Goal: Download file/media

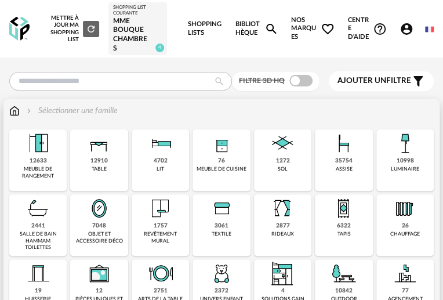
click at [287, 222] on div "2877" at bounding box center [283, 226] width 14 height 8
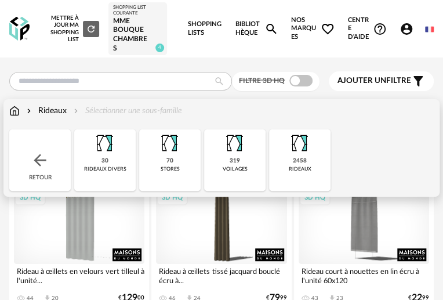
drag, startPoint x: 311, startPoint y: 158, endPoint x: 299, endPoint y: 162, distance: 12.5
click at [310, 158] on div "2458 rideaux" at bounding box center [300, 160] width 62 height 62
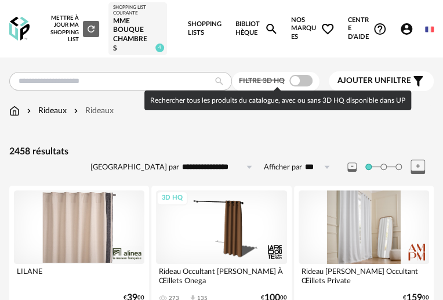
click at [309, 78] on span at bounding box center [301, 81] width 23 height 12
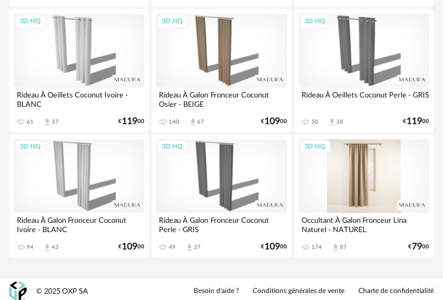
scroll to position [1056, 0]
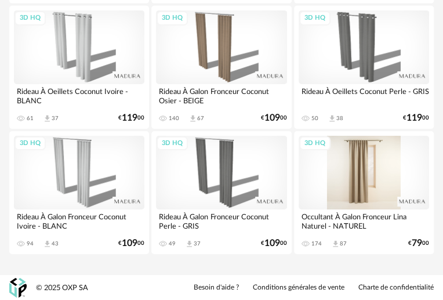
click at [376, 196] on div "3D HQ" at bounding box center [364, 173] width 131 height 74
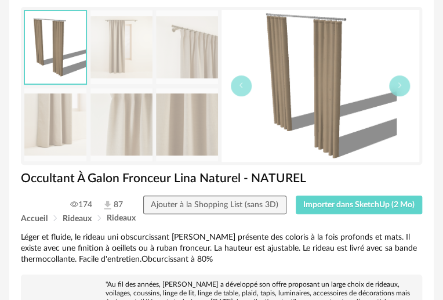
scroll to position [105, 0]
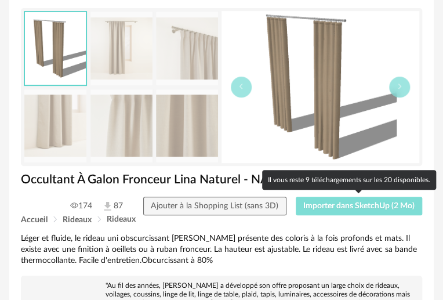
click at [342, 205] on span "Importer dans SketchUp (2 Mo)" at bounding box center [359, 206] width 111 height 8
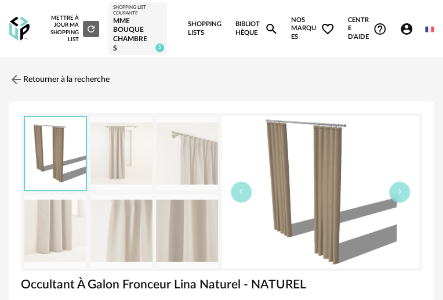
scroll to position [0, 0]
click at [23, 78] on img at bounding box center [15, 79] width 17 height 17
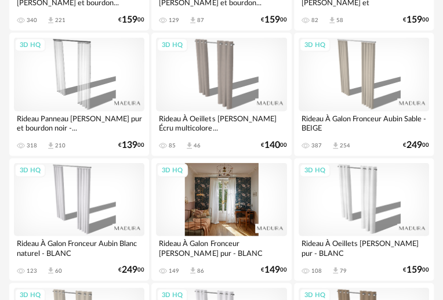
scroll to position [580, 0]
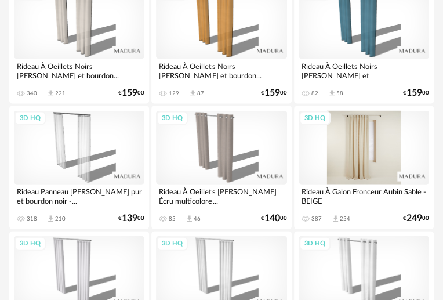
click at [367, 143] on div "3D HQ" at bounding box center [364, 147] width 131 height 74
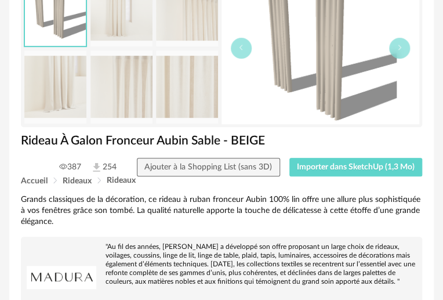
scroll to position [158, 0]
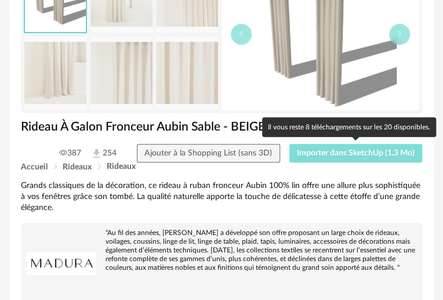
click at [342, 149] on span "Importer dans SketchUp (1,3 Mo)" at bounding box center [356, 153] width 118 height 8
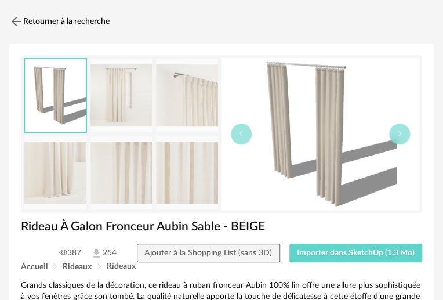
scroll to position [0, 0]
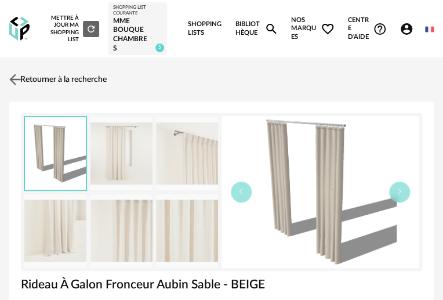
click at [24, 78] on link "Retourner à la recherche" at bounding box center [56, 80] width 100 height 26
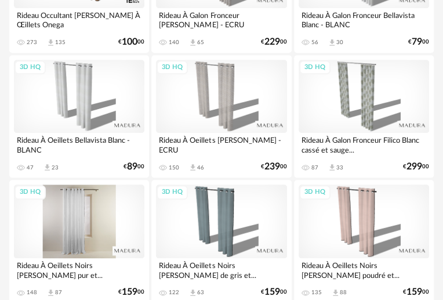
scroll to position [264, 0]
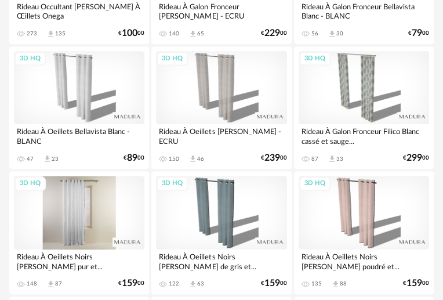
click at [73, 209] on div "3D HQ" at bounding box center [79, 213] width 131 height 74
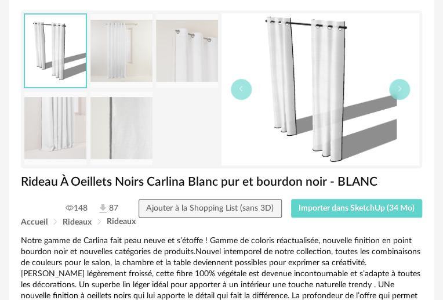
scroll to position [105, 0]
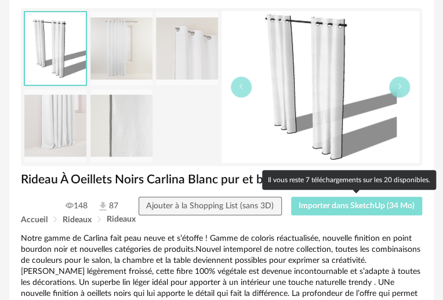
click at [343, 207] on span "Importer dans SketchUp (34 Mo)" at bounding box center [357, 206] width 116 height 8
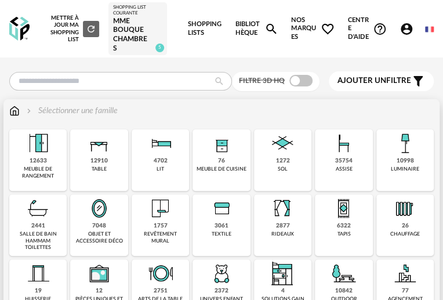
click at [41, 169] on div "meuble de rangement" at bounding box center [38, 172] width 50 height 13
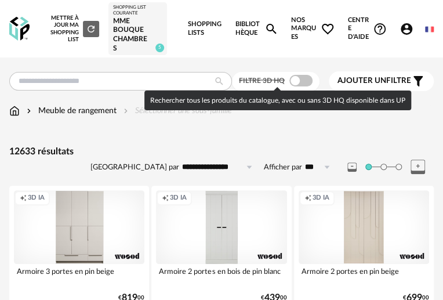
click at [300, 77] on span at bounding box center [301, 81] width 23 height 12
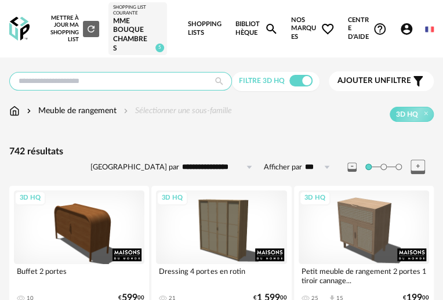
click at [84, 81] on input "text" at bounding box center [120, 81] width 223 height 19
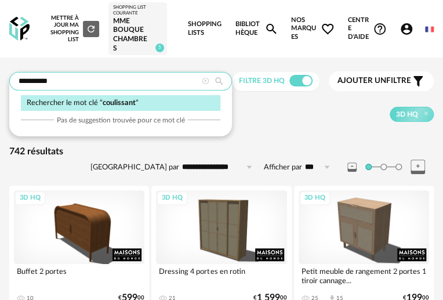
type input "**********"
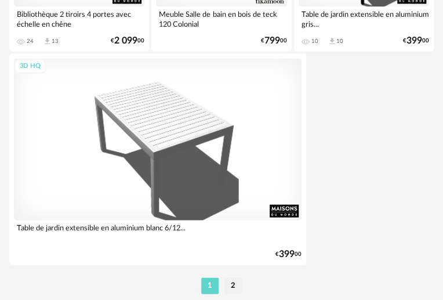
scroll to position [4301, 0]
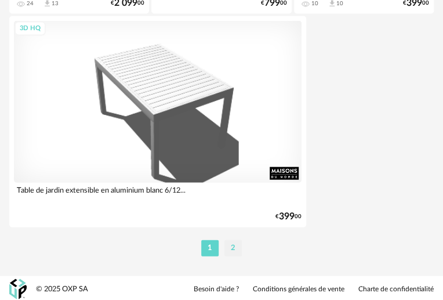
click at [227, 247] on li "2" at bounding box center [233, 248] width 17 height 16
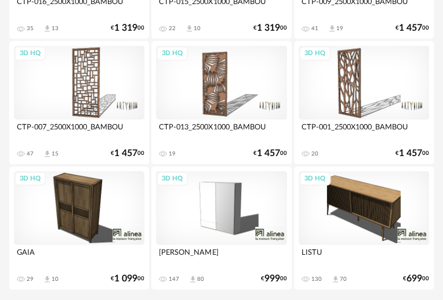
scroll to position [3462, 0]
